Goal: Information Seeking & Learning: Learn about a topic

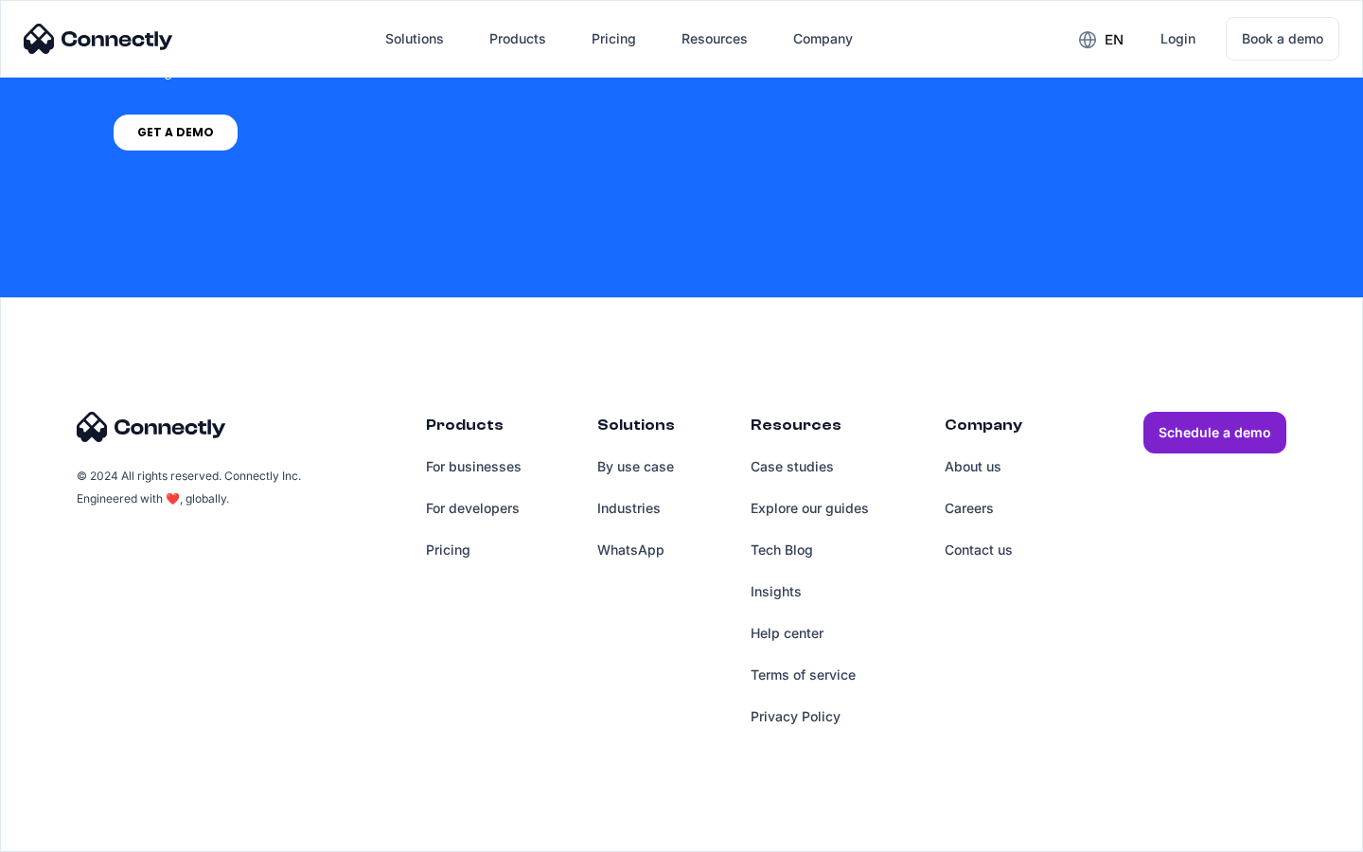
scroll to position [1435, 0]
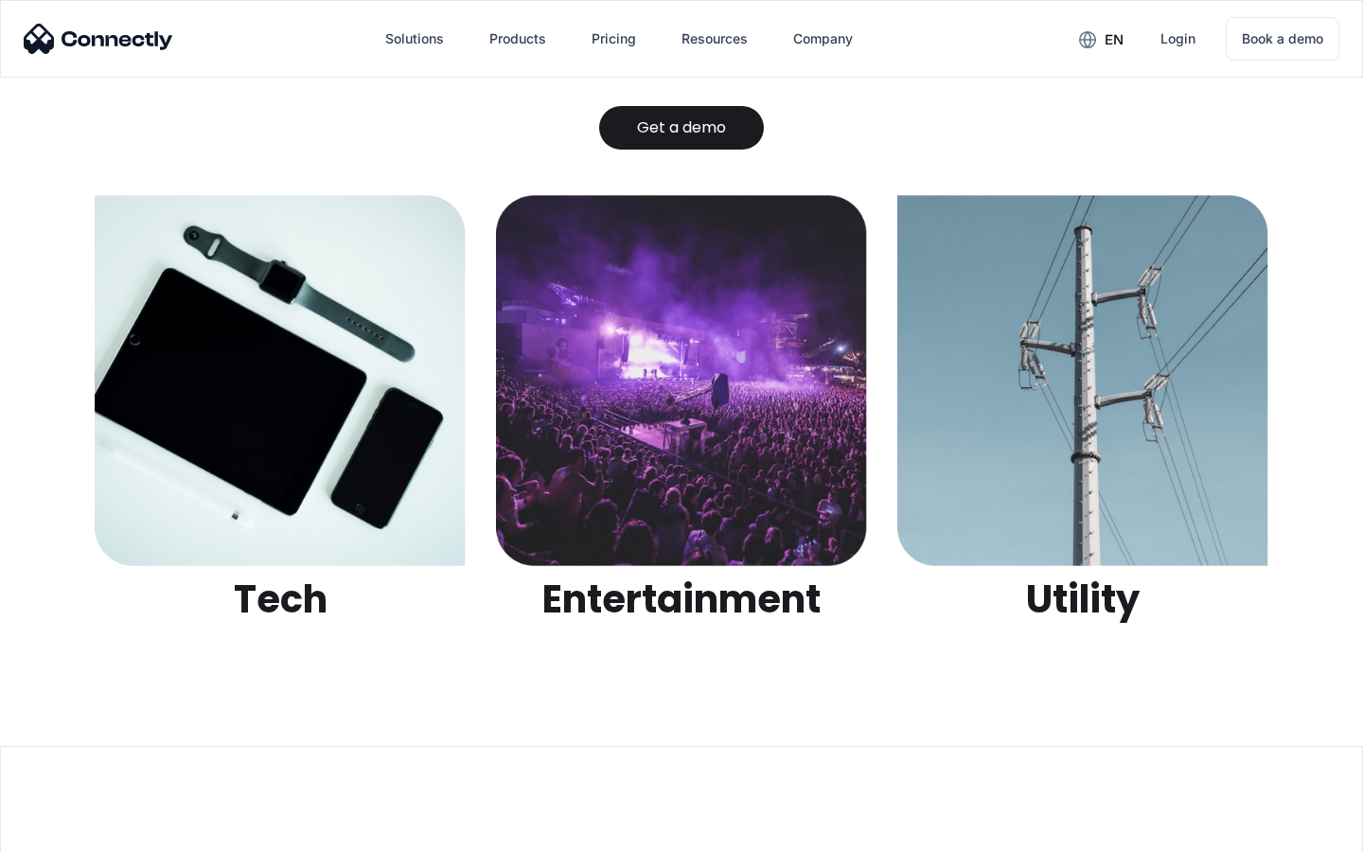
scroll to position [5971, 0]
